Goal: Task Accomplishment & Management: Complete application form

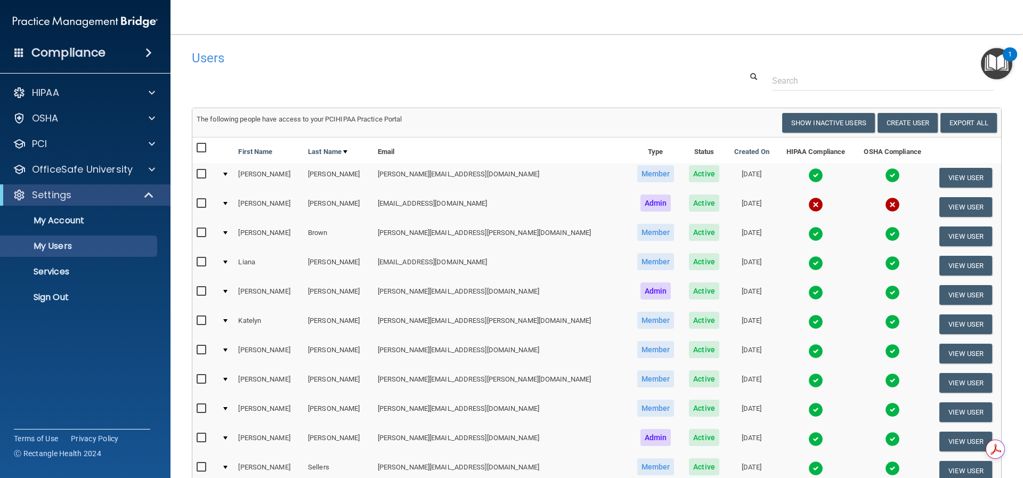
select select "20"
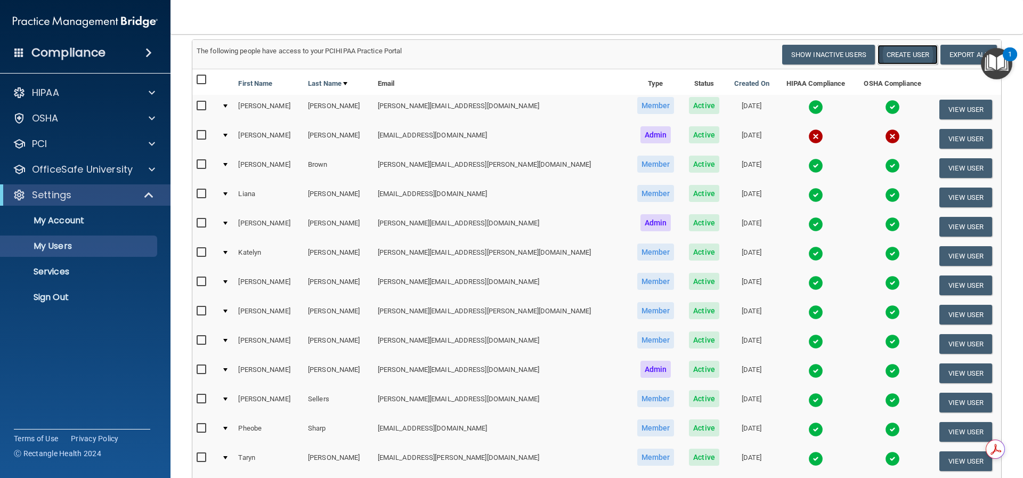
click at [888, 55] on button "Create User" at bounding box center [907, 55] width 60 height 20
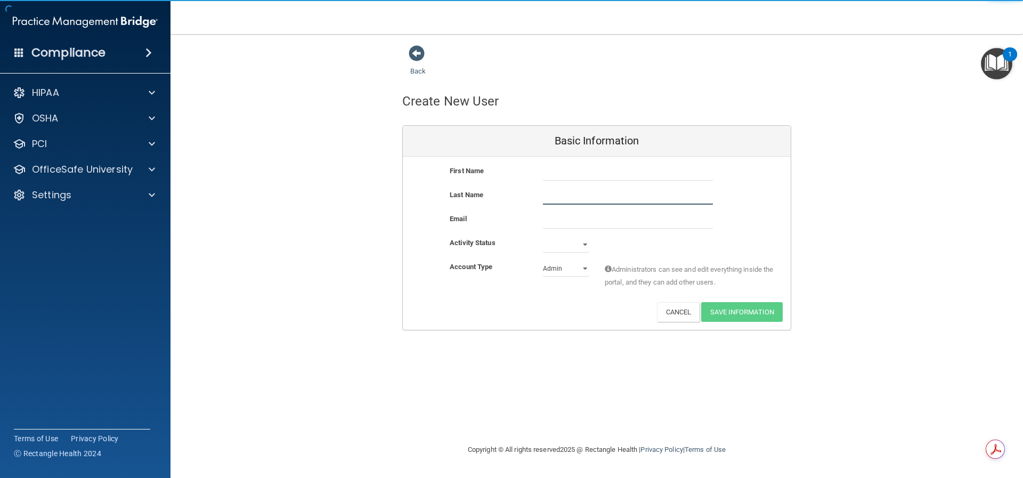
click at [584, 189] on input "text" at bounding box center [628, 197] width 170 height 16
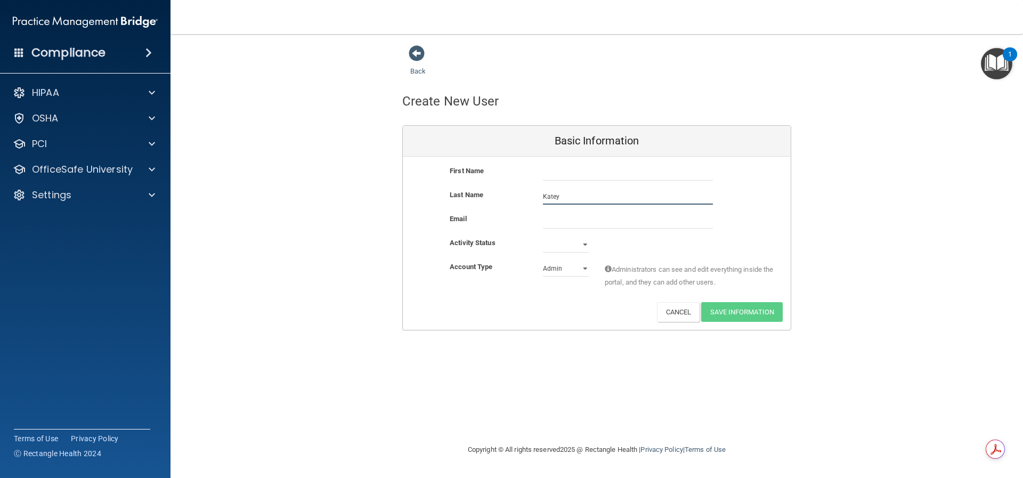
type input "Katey"
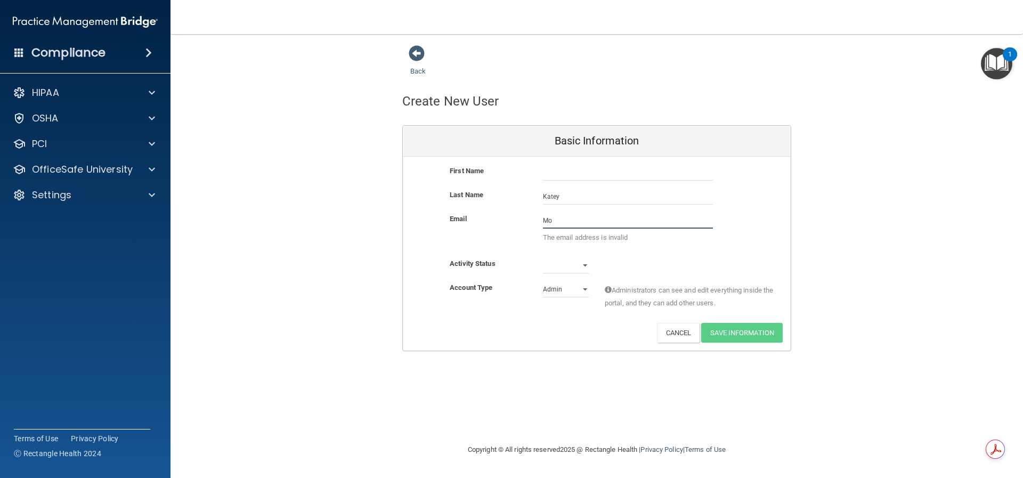
type input "M"
type input "[PERSON_NAME]"
type input "Katey"
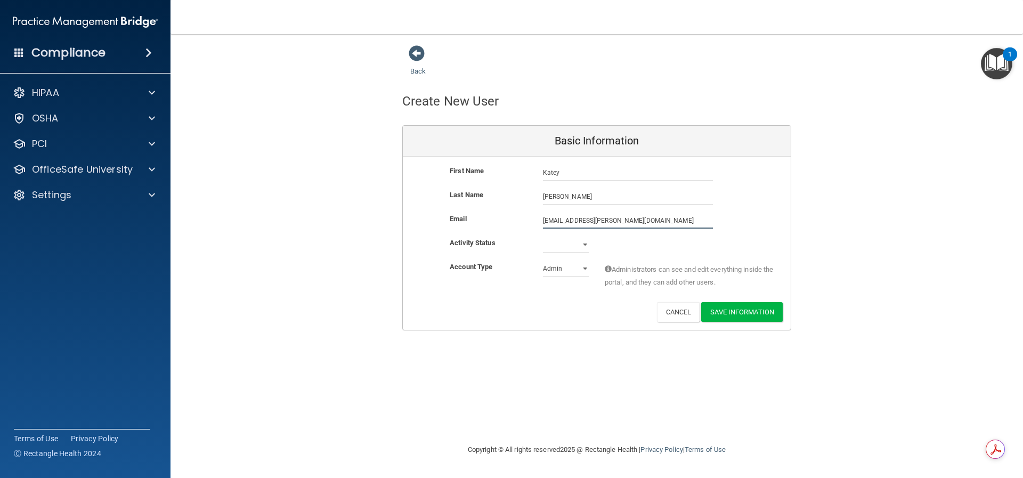
type input "[EMAIL_ADDRESS][PERSON_NAME][DOMAIN_NAME]"
click at [567, 246] on select "Active Inactive" at bounding box center [566, 245] width 46 height 16
select select "active"
click at [543, 237] on select "Active Inactive" at bounding box center [566, 245] width 46 height 16
click at [568, 269] on select "Admin Member" at bounding box center [566, 269] width 46 height 16
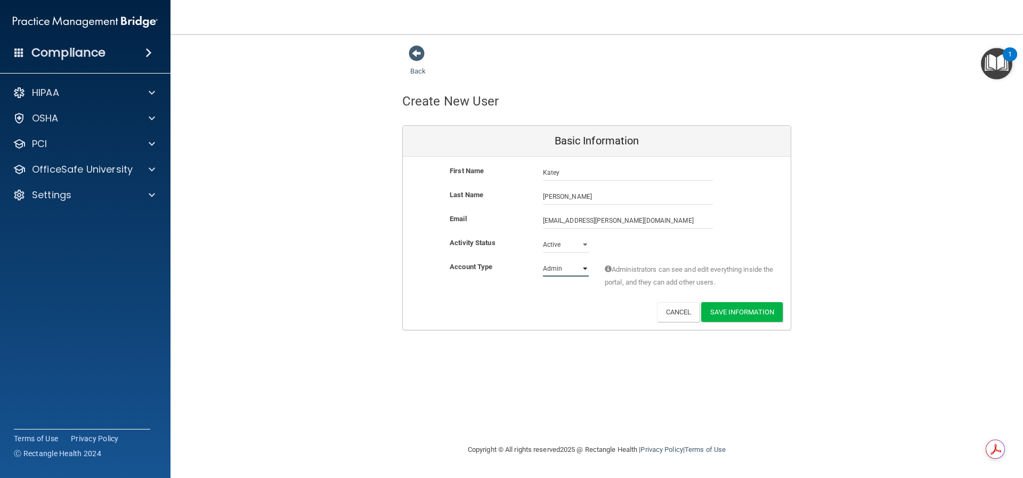
select select "practice_member"
click at [543, 261] on select "Admin Member" at bounding box center [566, 269] width 46 height 16
click at [726, 316] on button "Save Information" at bounding box center [742, 312] width 82 height 20
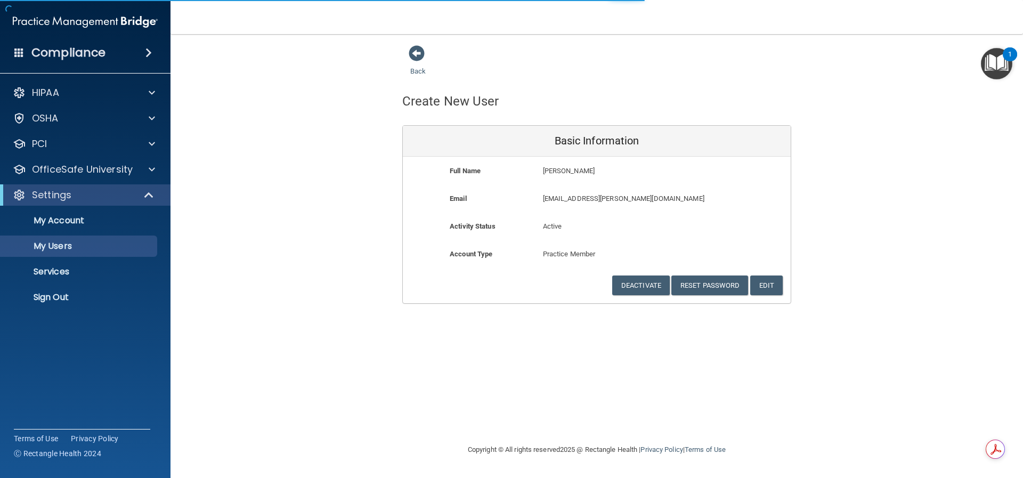
select select "20"
